Goal: Entertainment & Leisure: Consume media (video, audio)

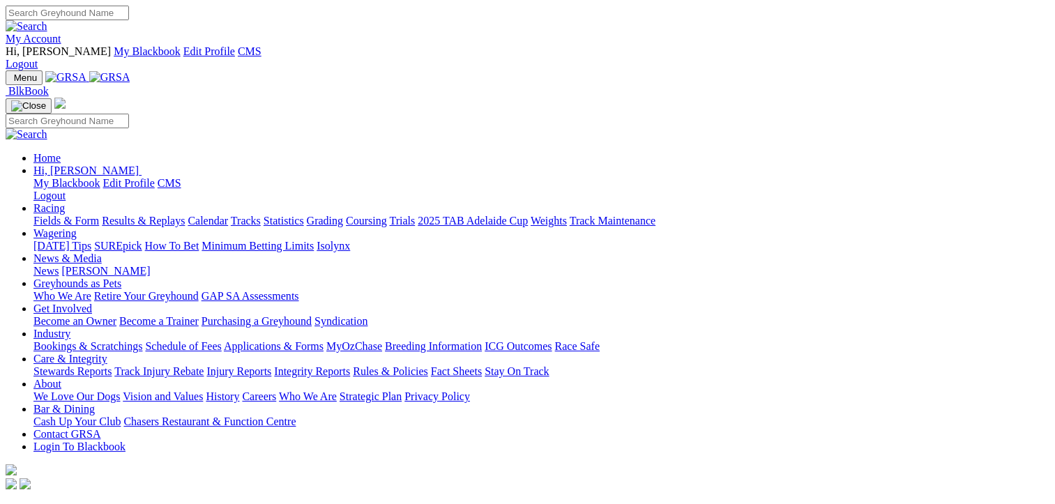
click at [155, 215] on link "Results & Replays" at bounding box center [143, 221] width 83 height 12
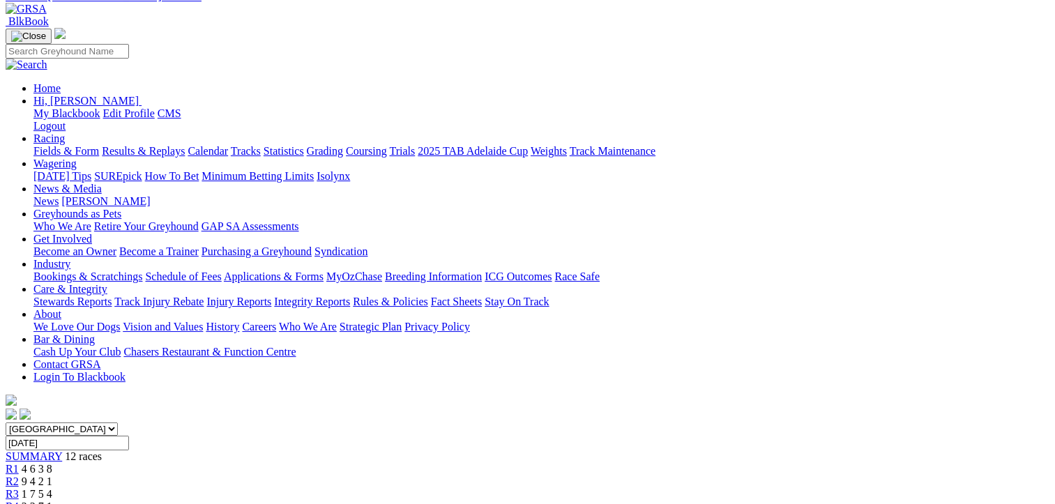
scroll to position [209, 0]
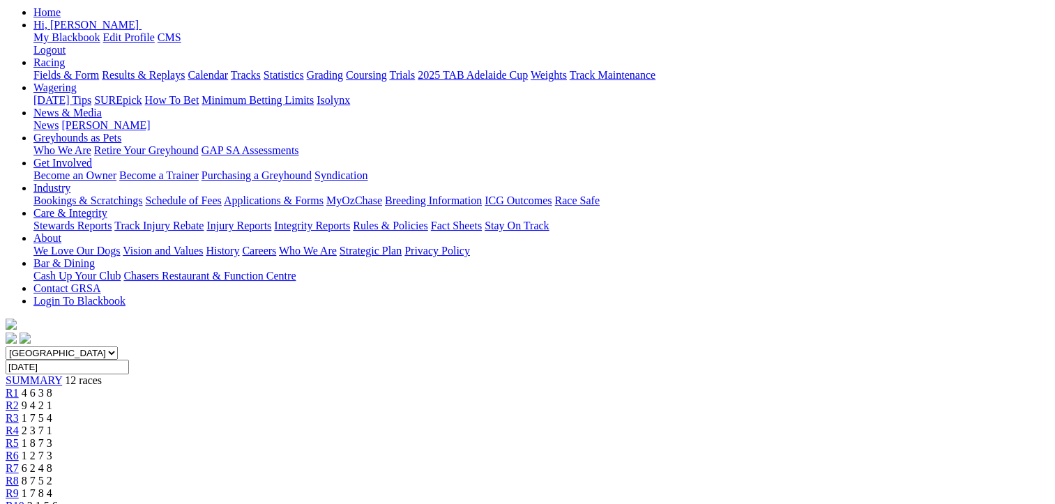
scroll to position [140, 0]
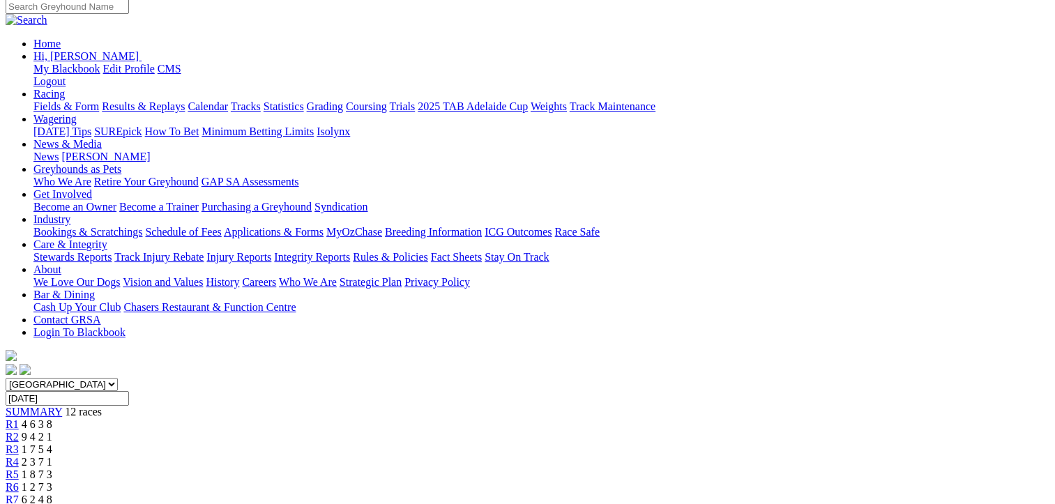
click at [19, 494] on link "R7" at bounding box center [12, 500] width 13 height 12
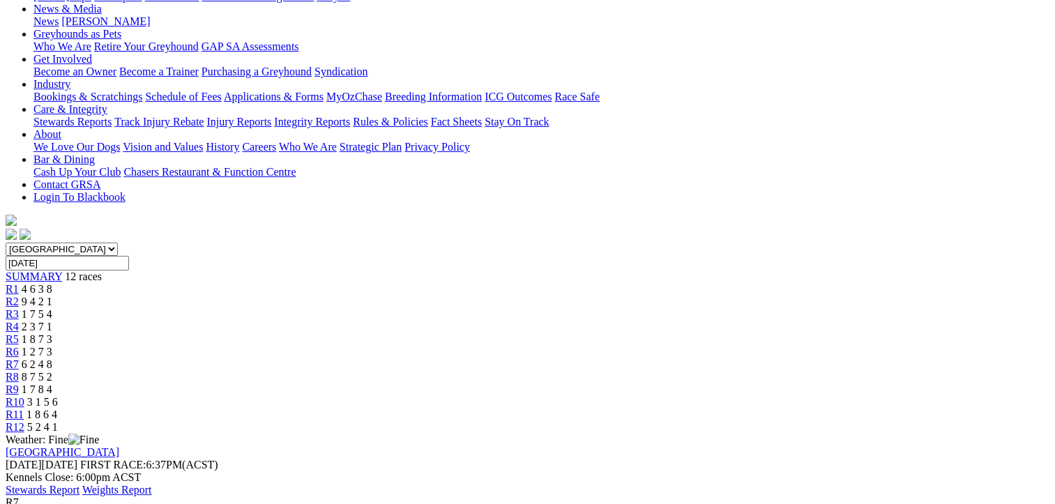
scroll to position [279, 0]
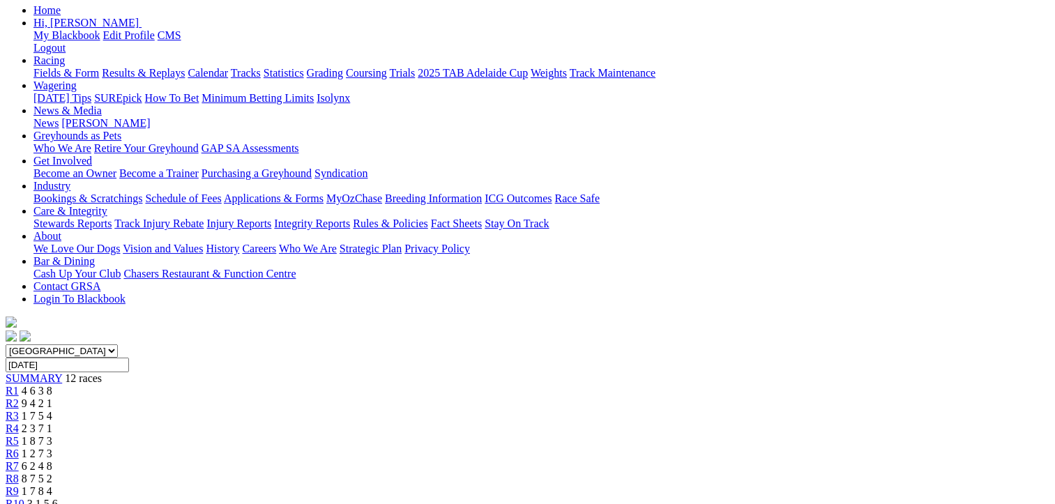
scroll to position [70, 0]
